Goal: Learn about a topic

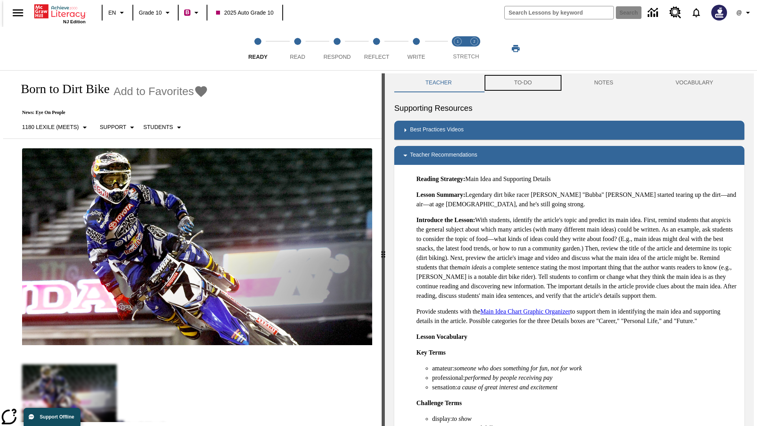
click at [523, 83] on button "TO-DO" at bounding box center [523, 82] width 80 height 19
